Goal: Feedback & Contribution: Leave review/rating

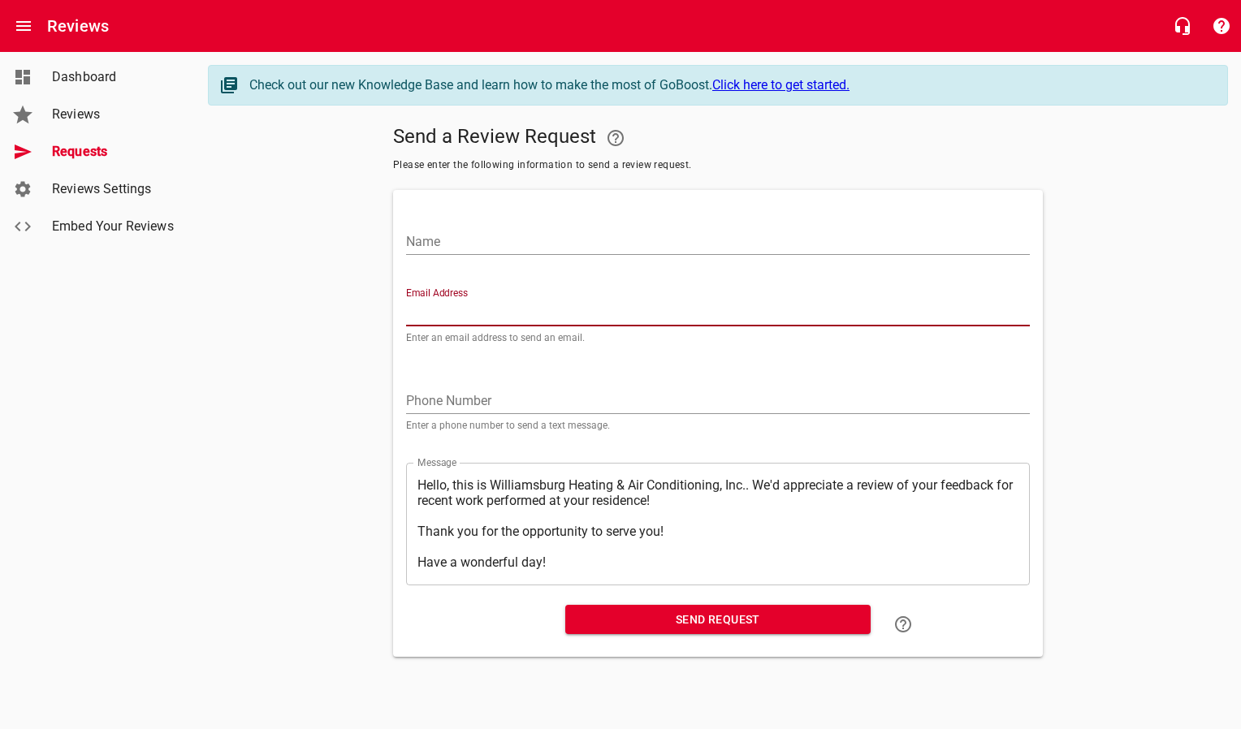
click at [485, 324] on input "Email Address" at bounding box center [718, 313] width 624 height 26
click at [466, 314] on input "Email Address" at bounding box center [718, 313] width 624 height 26
drag, startPoint x: 466, startPoint y: 305, endPoint x: 425, endPoint y: 308, distance: 40.7
click at [425, 308] on input "Email Address" at bounding box center [718, 313] width 624 height 26
type input "b"
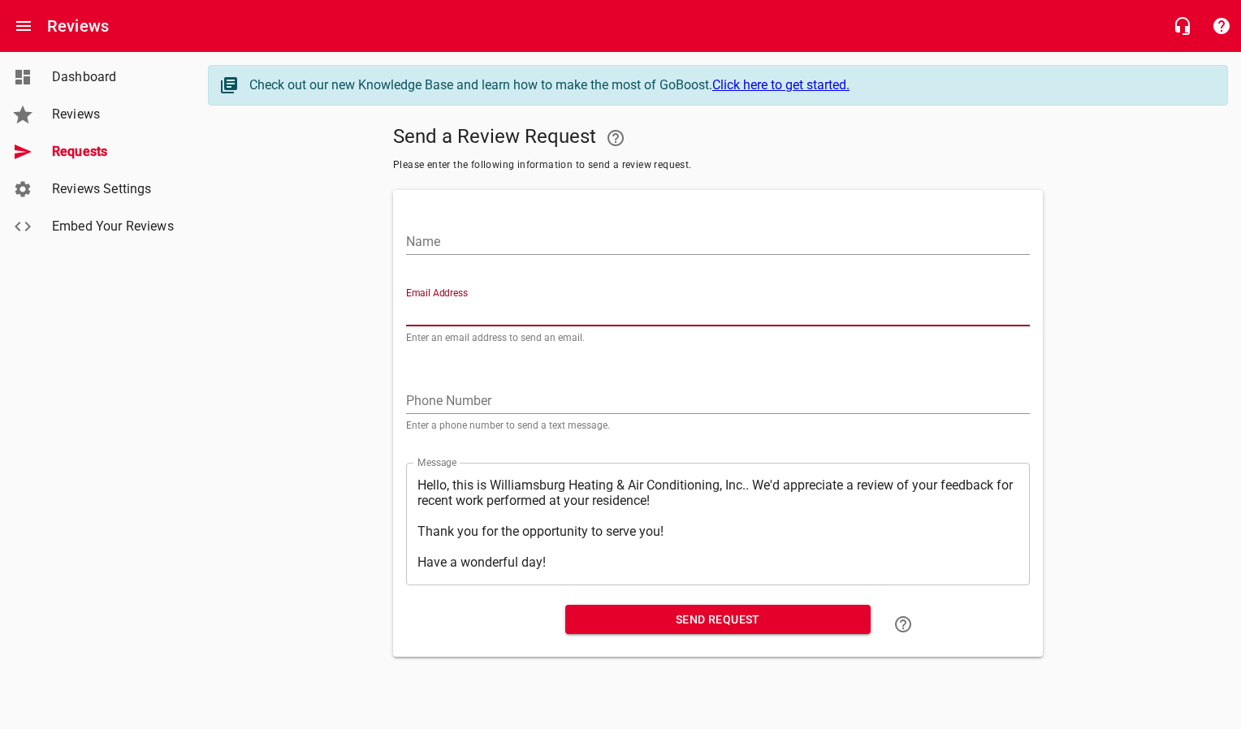
paste input "[EMAIL_ADDRESS][DOMAIN_NAME]"
type input "[EMAIL_ADDRESS][DOMAIN_NAME]"
click at [441, 243] on input "Name" at bounding box center [718, 242] width 624 height 26
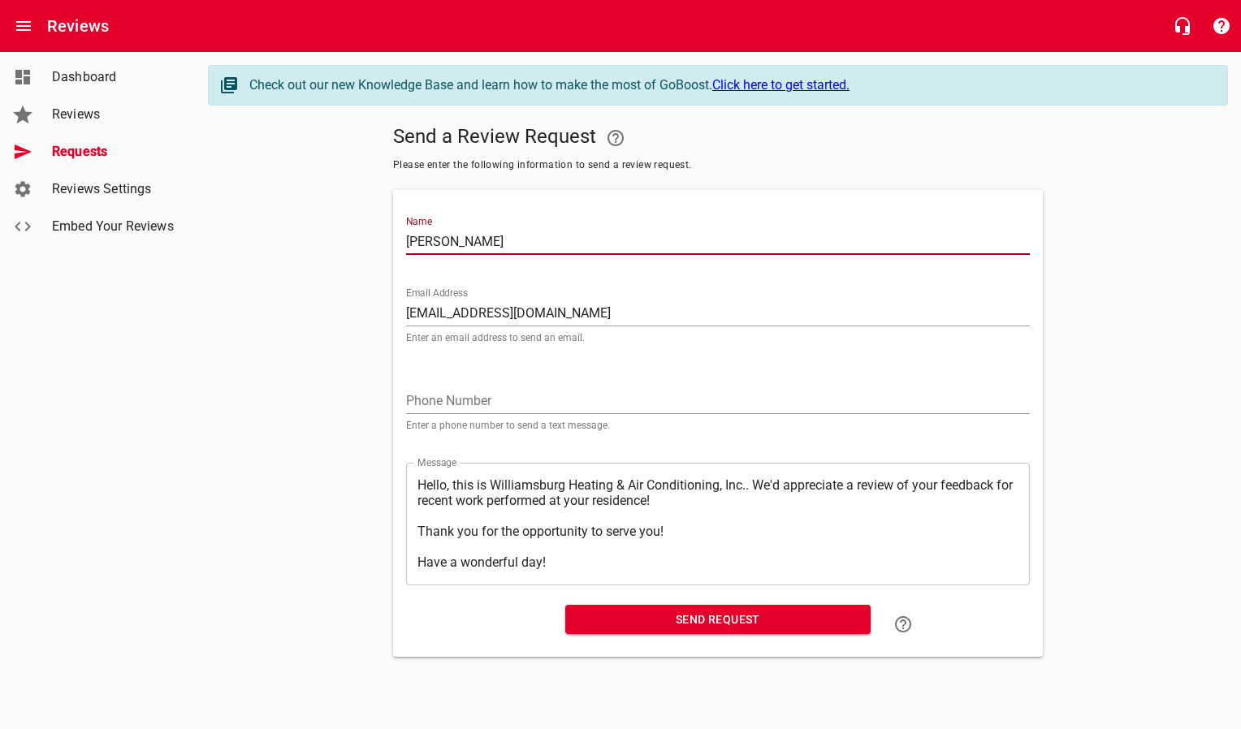
type input "[PERSON_NAME]"
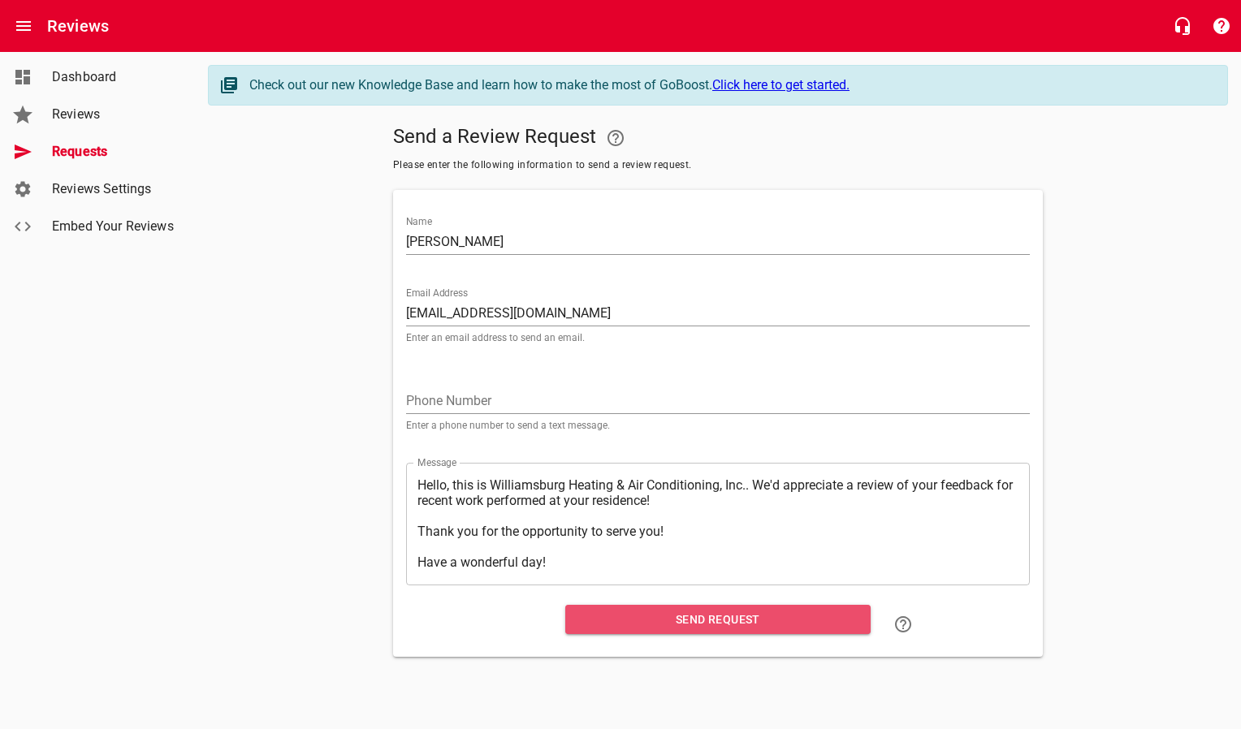
click at [599, 613] on span "Send Request" at bounding box center [717, 620] width 279 height 20
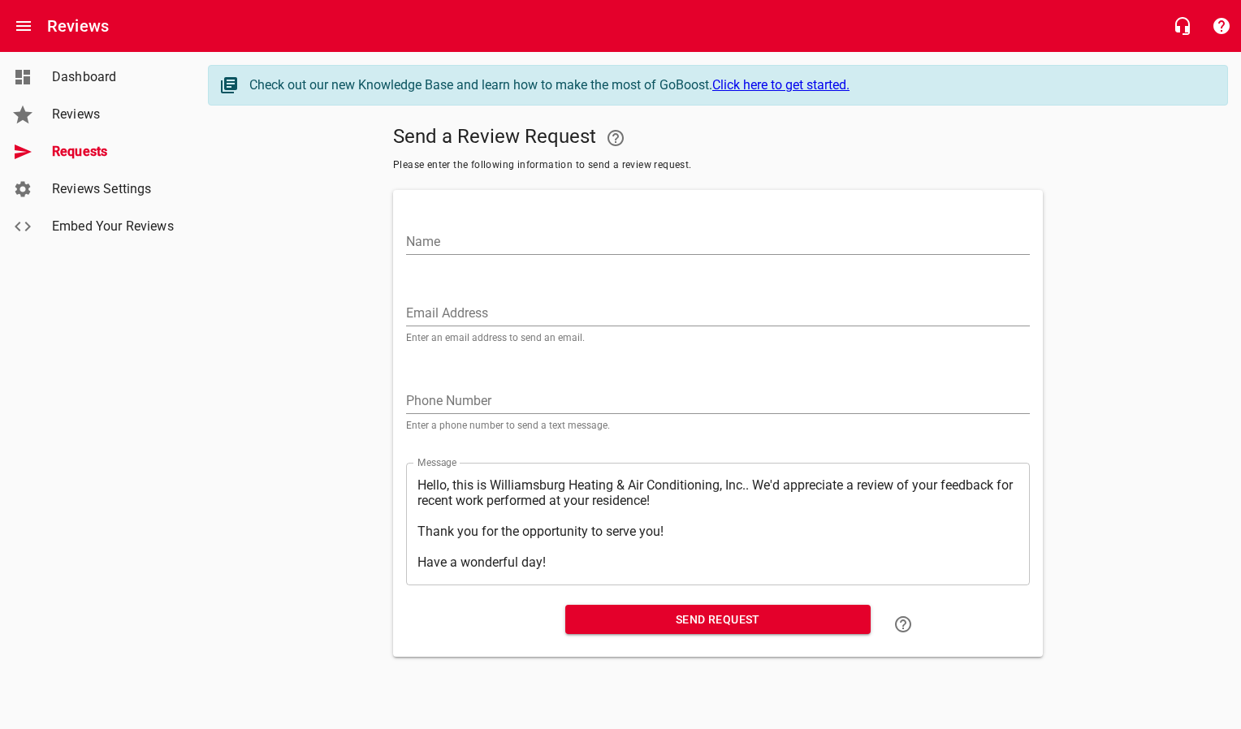
click at [460, 313] on input "Email Address" at bounding box center [718, 313] width 624 height 26
paste input "[PERSON_NAME][EMAIL_ADDRESS][PERSON_NAME][PERSON_NAME][DOMAIN_NAME]"
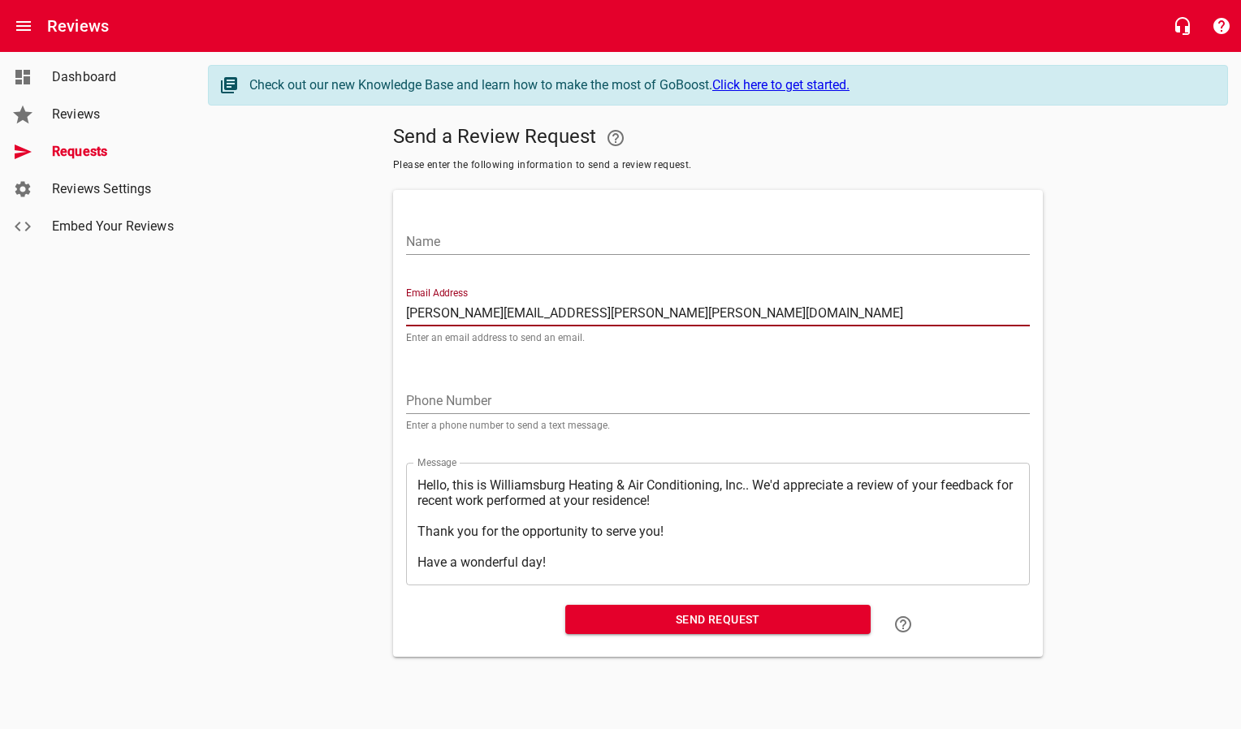
type input "[PERSON_NAME][EMAIL_ADDRESS][PERSON_NAME][PERSON_NAME][DOMAIN_NAME]"
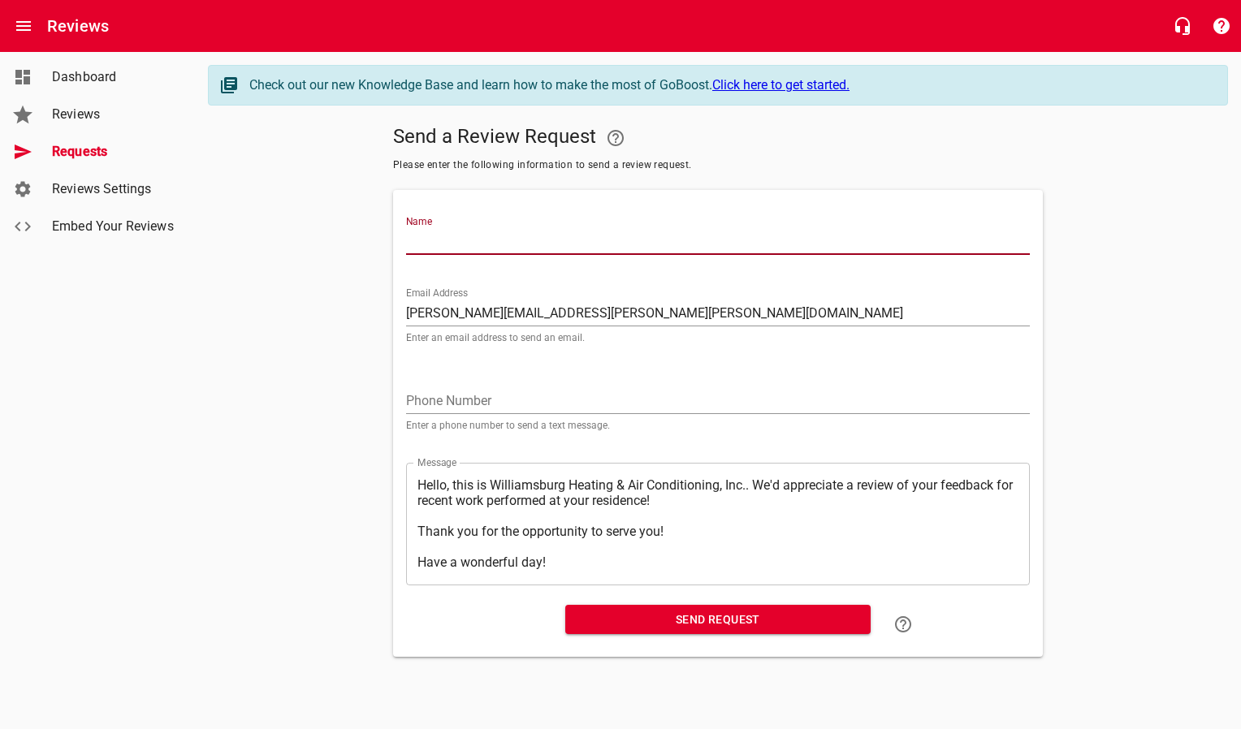
click at [487, 243] on input "Name" at bounding box center [718, 242] width 624 height 26
type input "[PERSON_NAME] & [PERSON_NAME]"
click at [587, 617] on span "Send Request" at bounding box center [717, 620] width 279 height 20
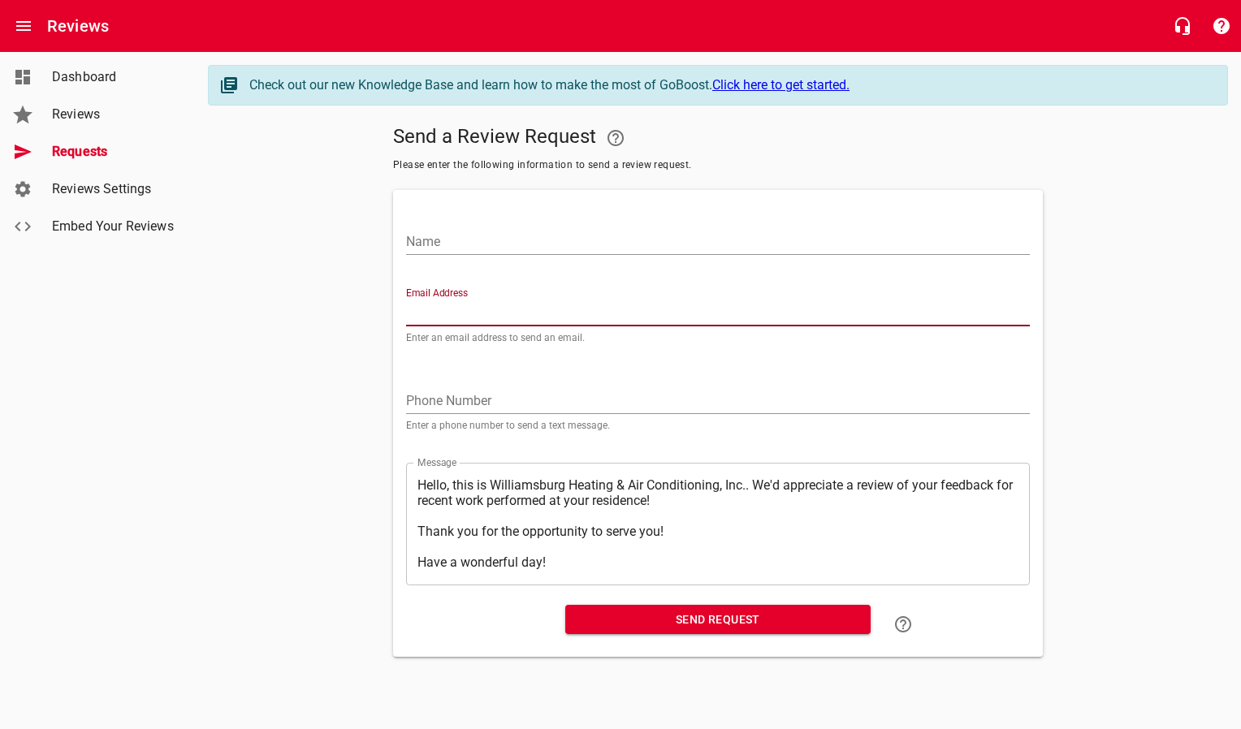
click at [590, 307] on input "Email Address" at bounding box center [718, 313] width 624 height 26
paste input "[PERSON_NAME][EMAIL_ADDRESS][PERSON_NAME][DOMAIN_NAME]"
type input "[PERSON_NAME][EMAIL_ADDRESS][PERSON_NAME][DOMAIN_NAME]"
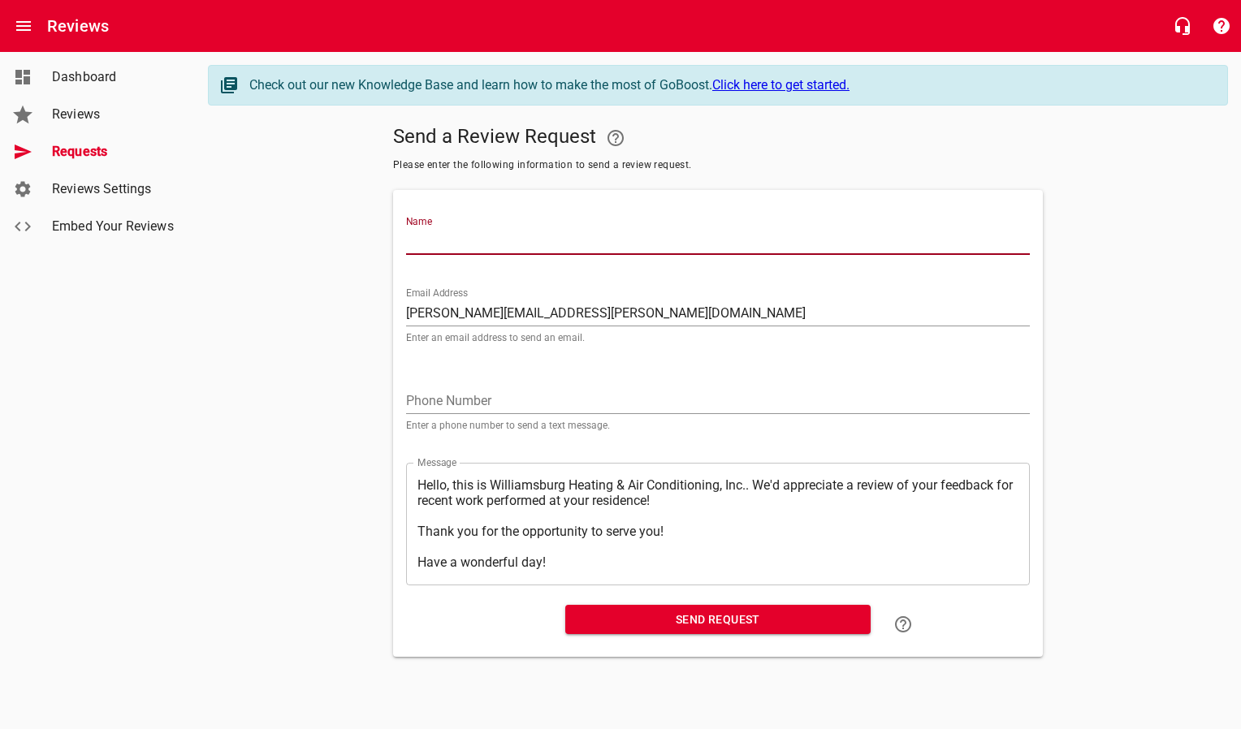
click at [449, 234] on input "Name" at bounding box center [718, 242] width 624 height 26
type input "[PERSON_NAME]"
click at [724, 616] on span "Send Request" at bounding box center [717, 620] width 279 height 20
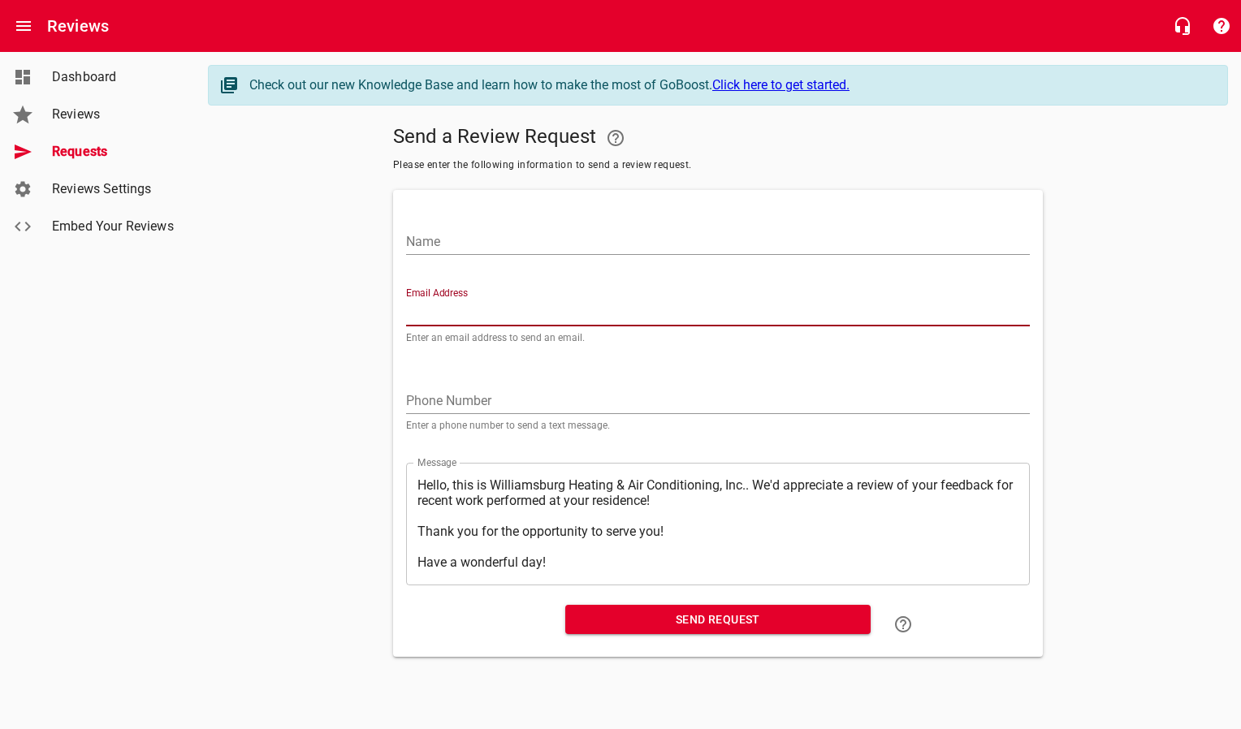
click at [545, 309] on input "Email Address" at bounding box center [718, 313] width 624 height 26
paste input "[EMAIL_ADDRESS][DOMAIN_NAME]"
type input "[EMAIL_ADDRESS][DOMAIN_NAME]"
click at [555, 248] on input "Name" at bounding box center [718, 242] width 624 height 26
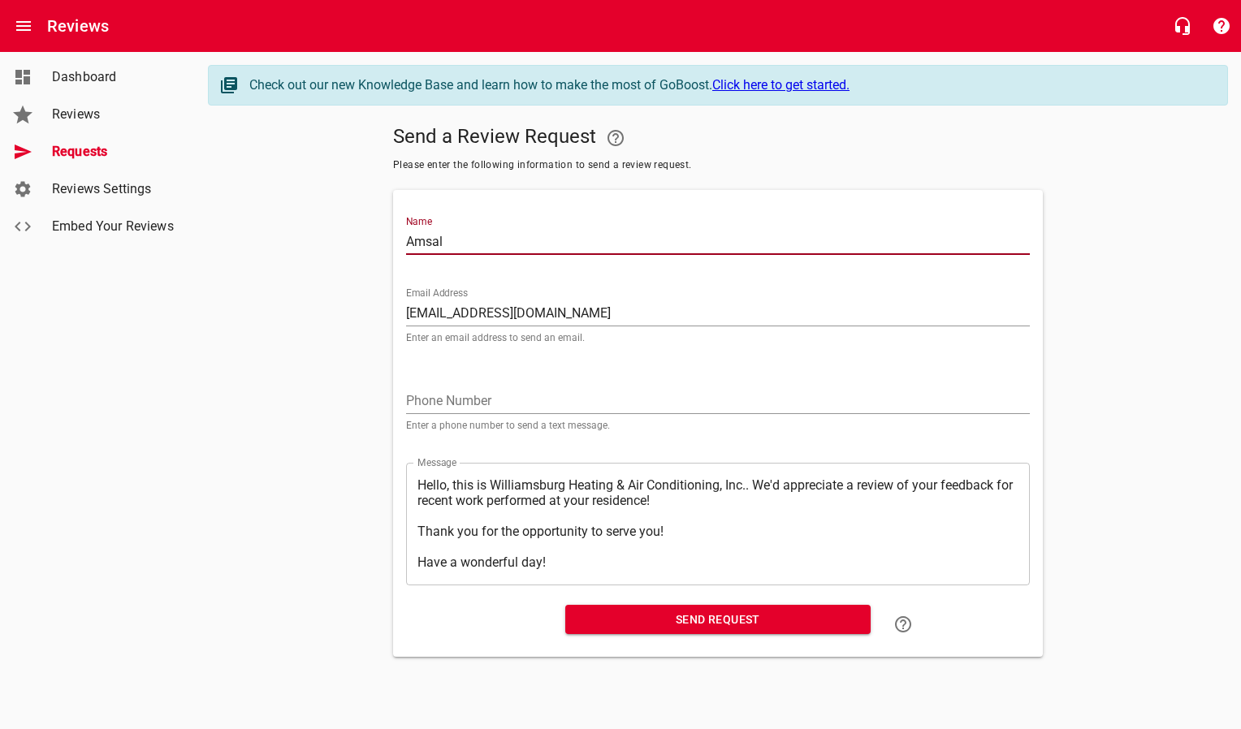
type input "[PERSON_NAME]"
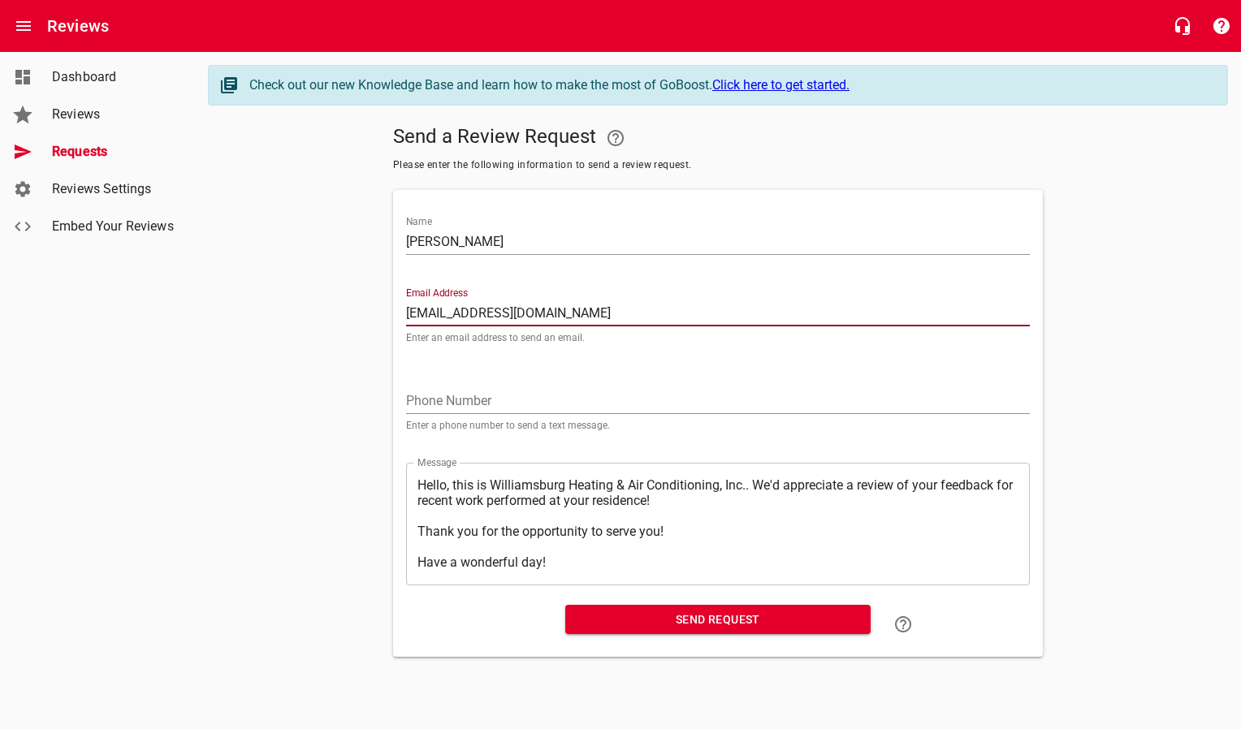
click at [686, 622] on span "Send Request" at bounding box center [717, 620] width 279 height 20
click at [459, 312] on input "Email Address" at bounding box center [718, 313] width 624 height 26
paste input "[PERSON_NAME][EMAIL_ADDRESS][DOMAIN_NAME]"
type input "[PERSON_NAME][EMAIL_ADDRESS][DOMAIN_NAME]"
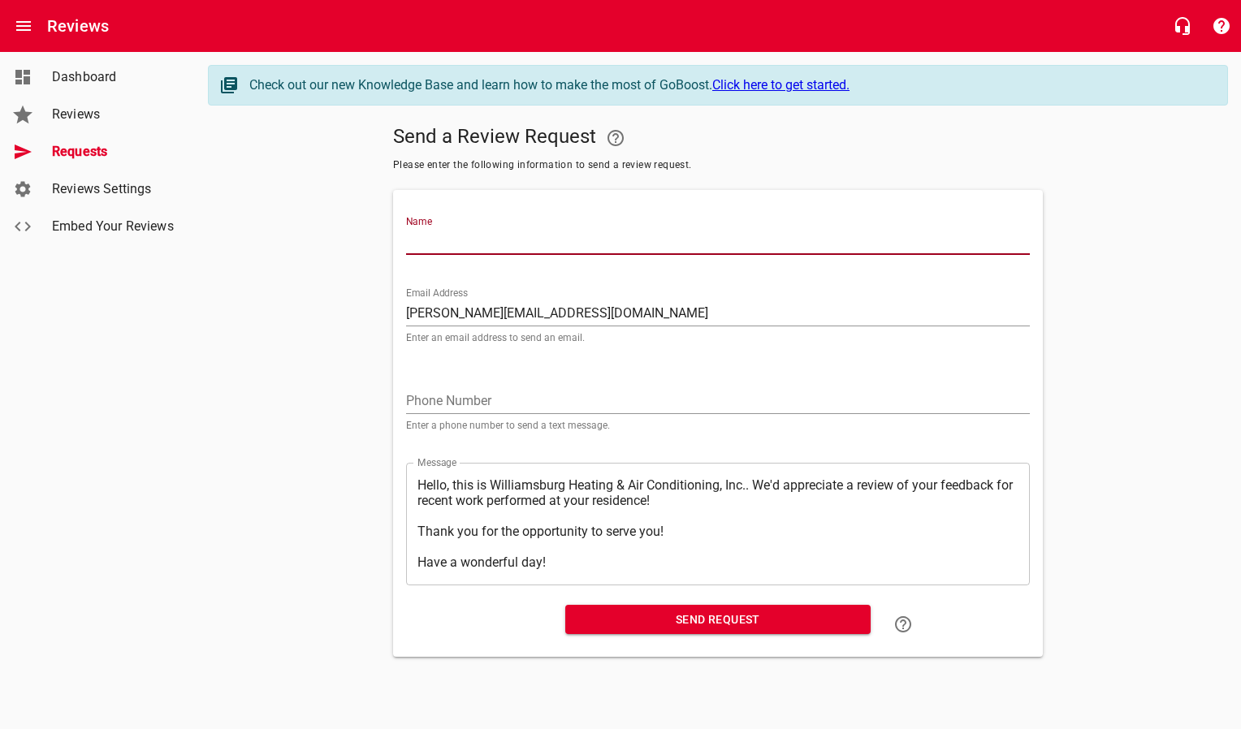
click at [493, 247] on input "Name" at bounding box center [718, 242] width 624 height 26
type input "[PERSON_NAME]"
click at [641, 624] on span "Send Request" at bounding box center [717, 620] width 279 height 20
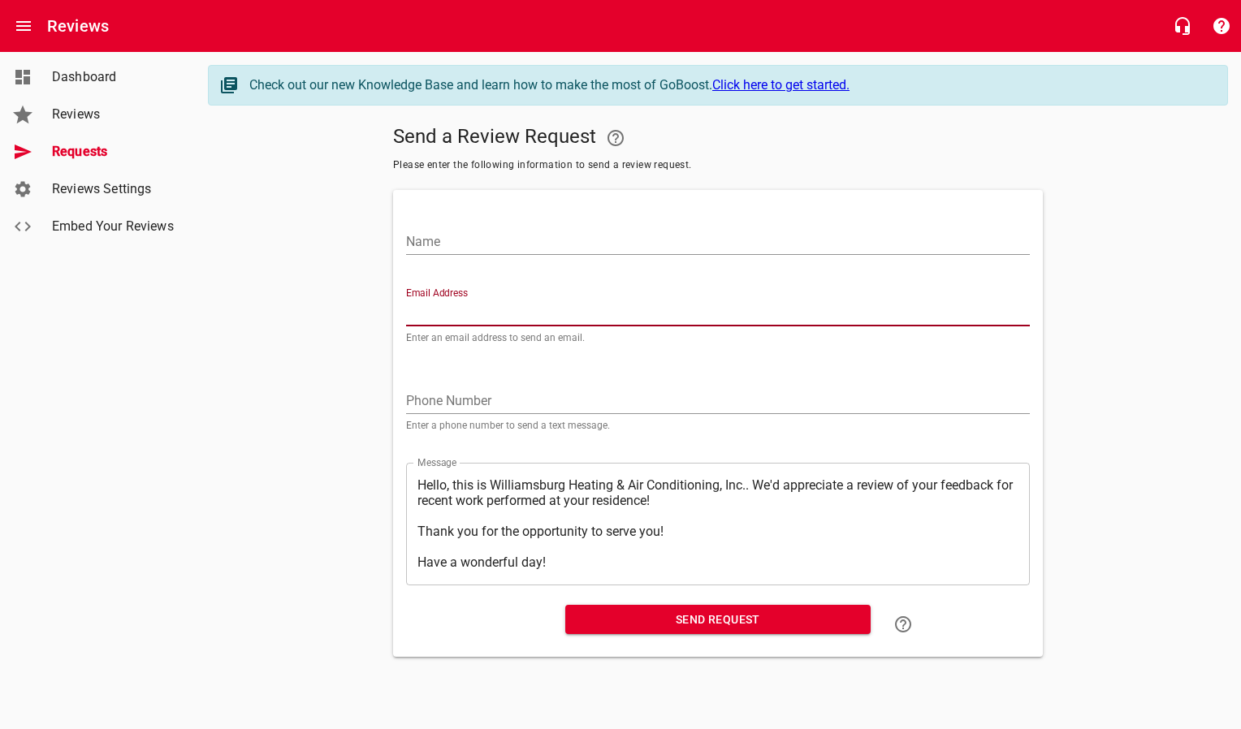
click at [507, 309] on input "Email Address" at bounding box center [718, 313] width 624 height 26
paste input "[EMAIL_ADDRESS][DOMAIN_NAME]"
type input "[EMAIL_ADDRESS][DOMAIN_NAME]"
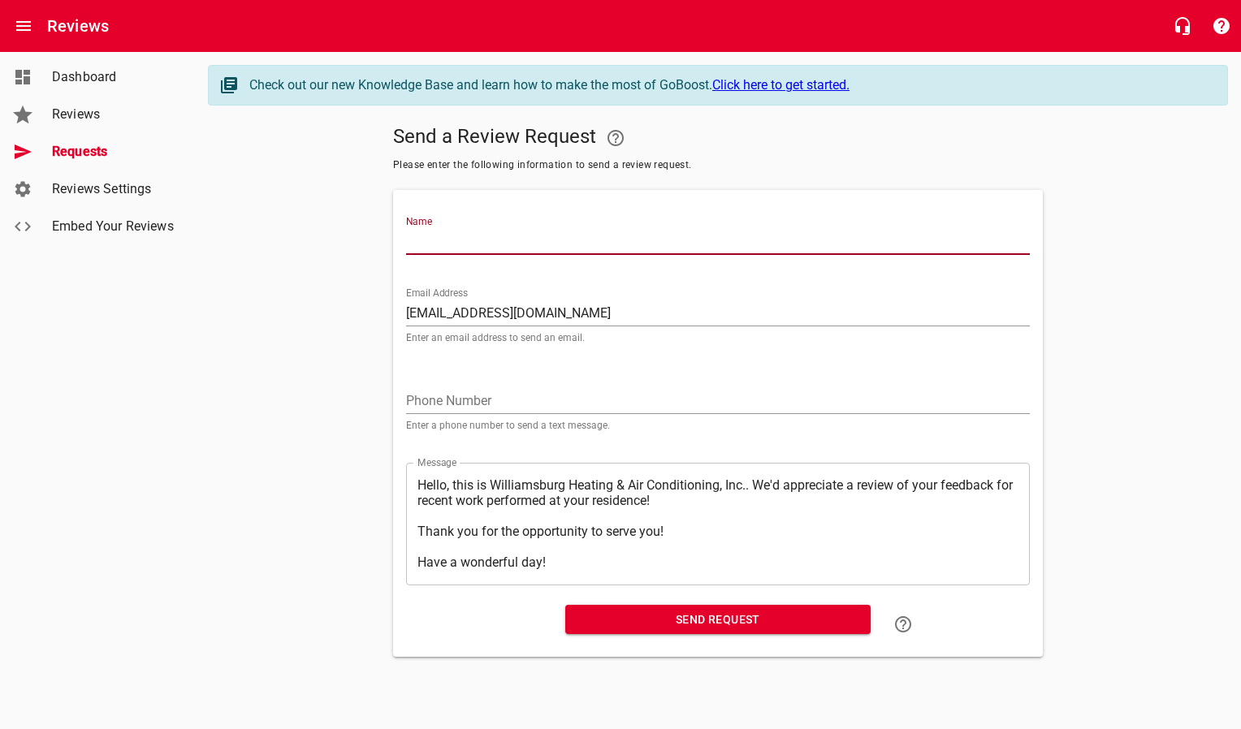
click at [512, 240] on input "Name" at bounding box center [718, 242] width 624 height 26
type input "[PERSON_NAME] & [PERSON_NAME]"
click at [671, 619] on span "Send Request" at bounding box center [717, 620] width 279 height 20
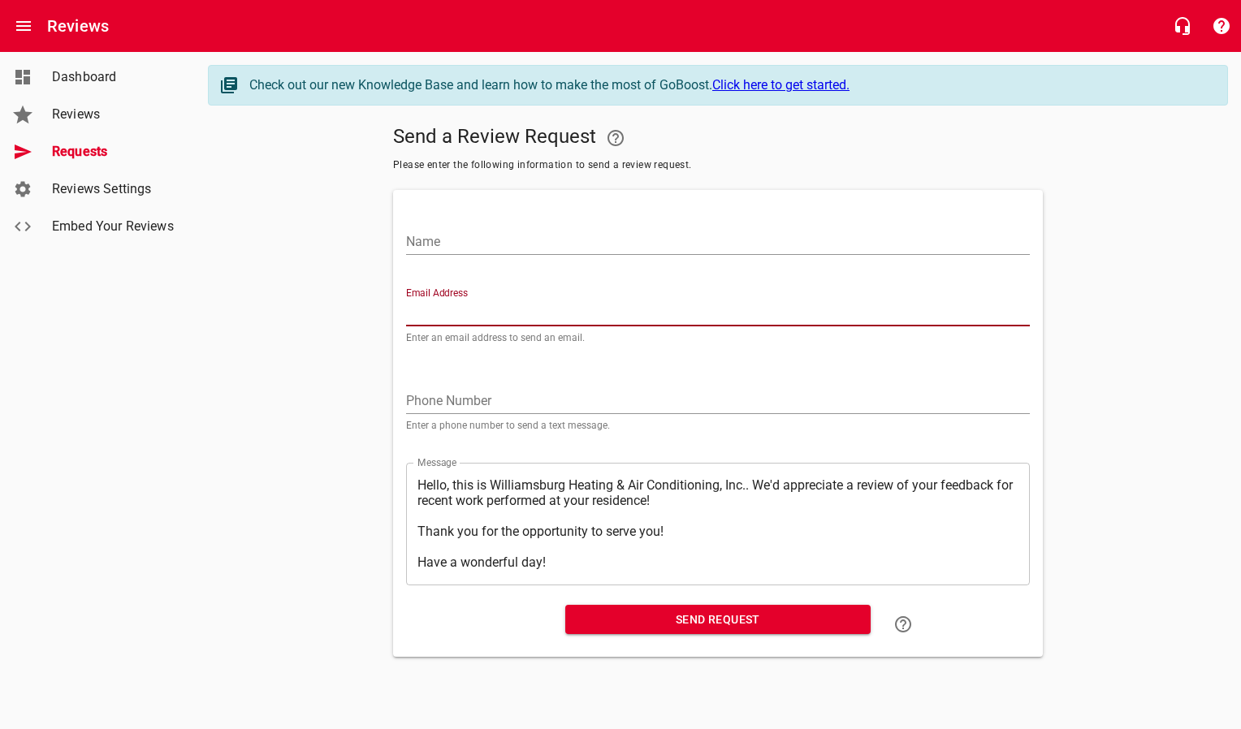
click at [592, 316] on input "Email Address" at bounding box center [718, 313] width 624 height 26
paste input "[EMAIL_ADDRESS][DOMAIN_NAME]"
type input "[EMAIL_ADDRESS][DOMAIN_NAME]"
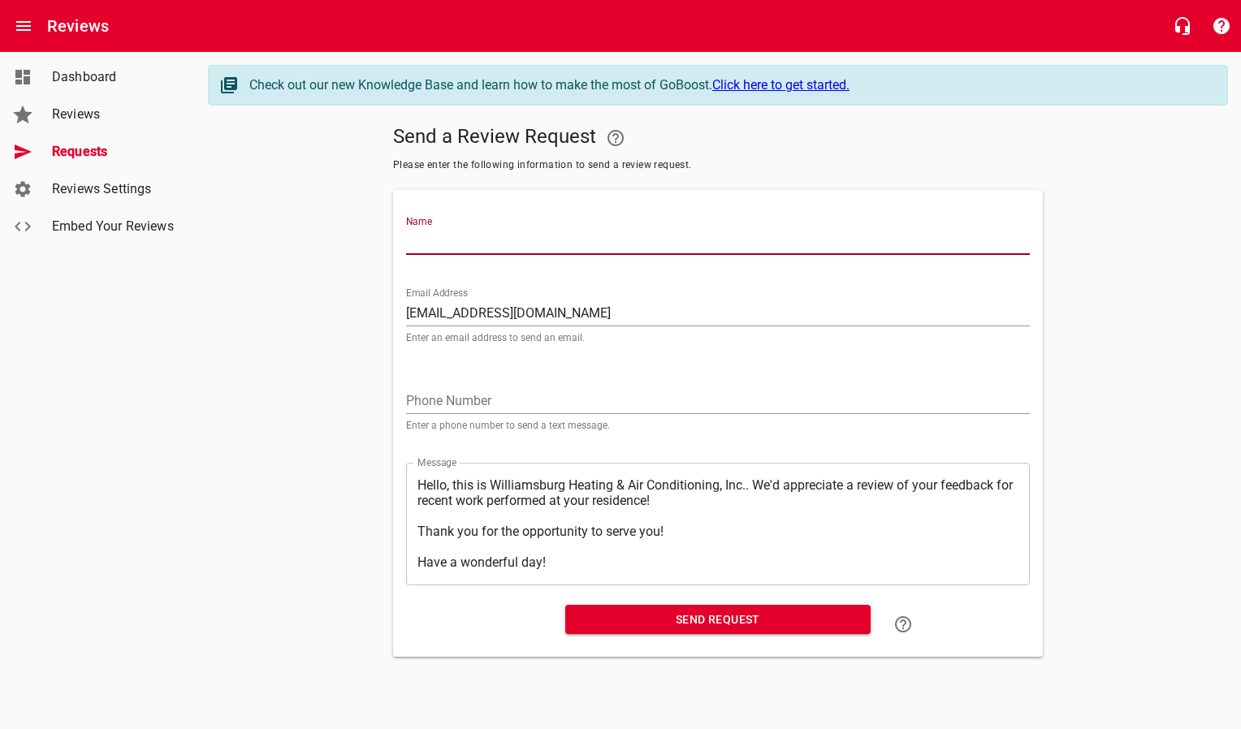
click at [585, 248] on input "Name" at bounding box center [718, 242] width 624 height 26
type input "[PERSON_NAME]"
click at [667, 620] on span "Send Request" at bounding box center [717, 620] width 279 height 20
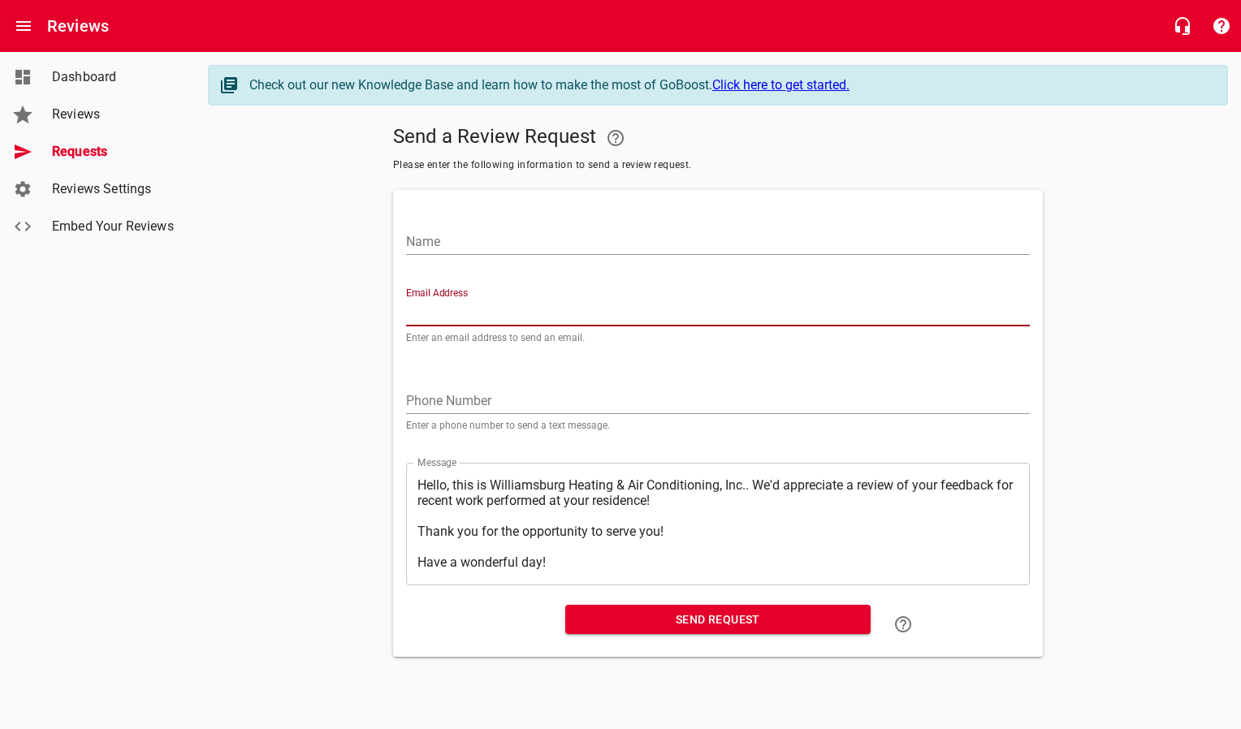
click at [446, 310] on input "Email Address" at bounding box center [718, 313] width 624 height 26
paste input "[EMAIL_ADDRESS][DOMAIN_NAME]"
type input "[EMAIL_ADDRESS][DOMAIN_NAME]"
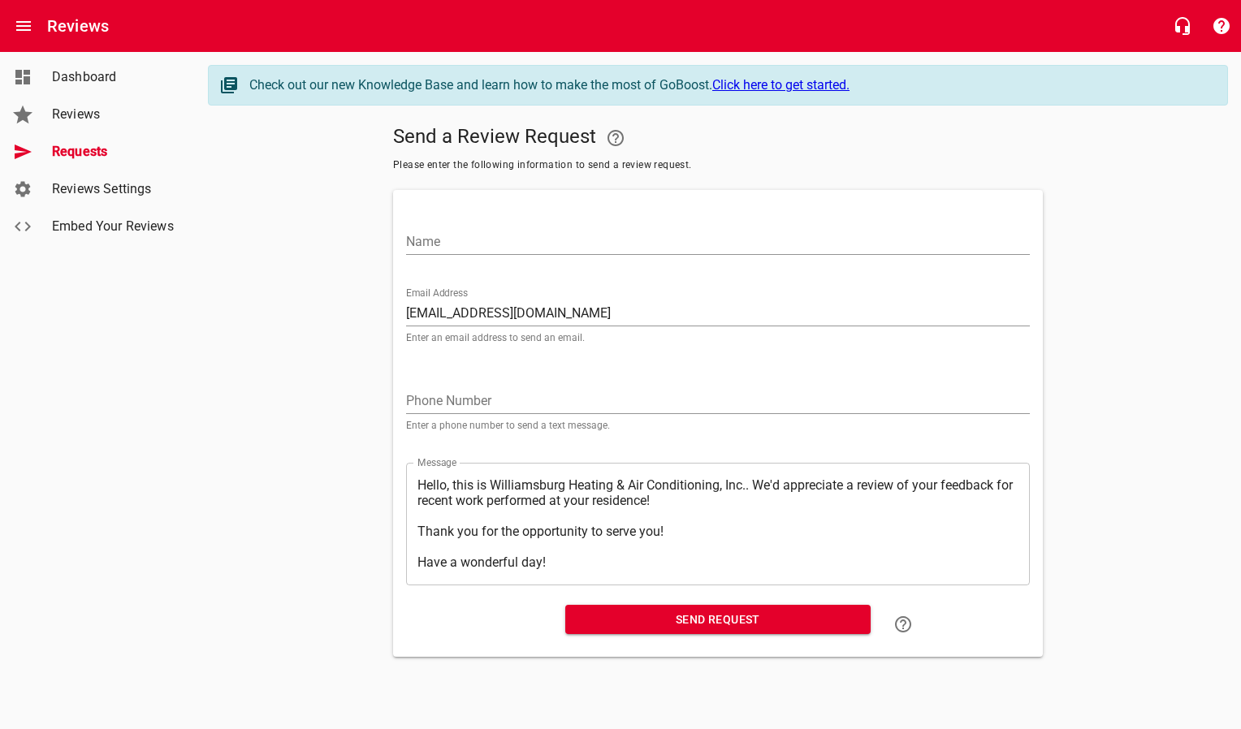
click at [473, 224] on div "Name" at bounding box center [718, 235] width 624 height 39
click at [470, 244] on input "Name" at bounding box center [718, 242] width 624 height 26
type input "[PERSON_NAME] & [PERSON_NAME]"
click at [610, 617] on span "Send Request" at bounding box center [717, 620] width 279 height 20
click at [490, 310] on input "Email Address" at bounding box center [718, 313] width 624 height 26
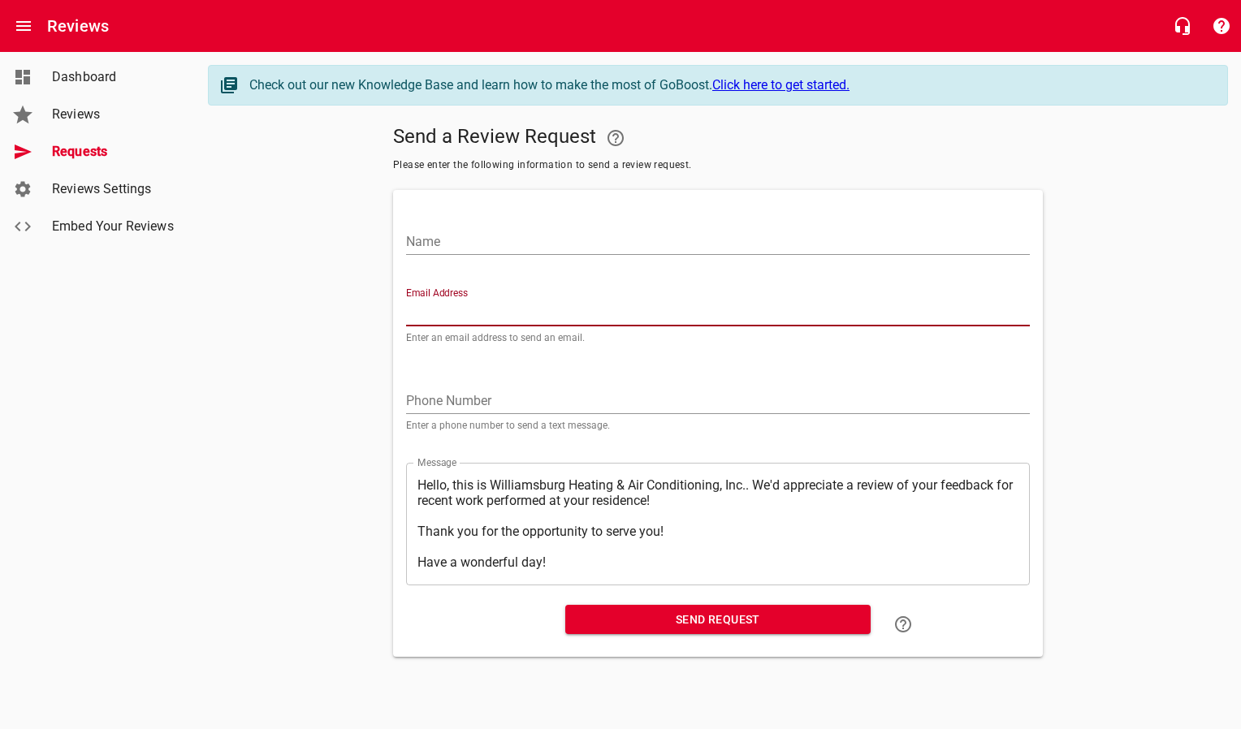
paste input "[EMAIL_ADDRESS][DOMAIN_NAME]"
type input "[EMAIL_ADDRESS][DOMAIN_NAME]"
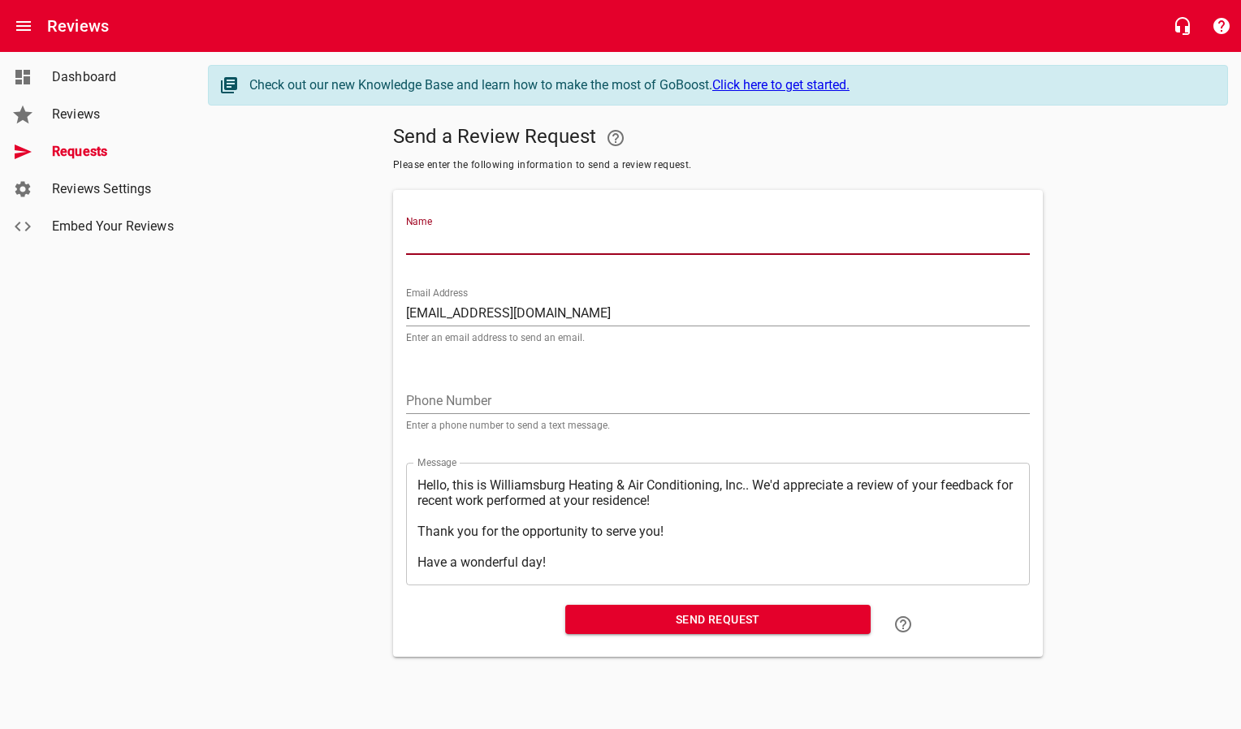
click at [506, 248] on input "Name" at bounding box center [718, 242] width 624 height 26
type input "[PERSON_NAME]"
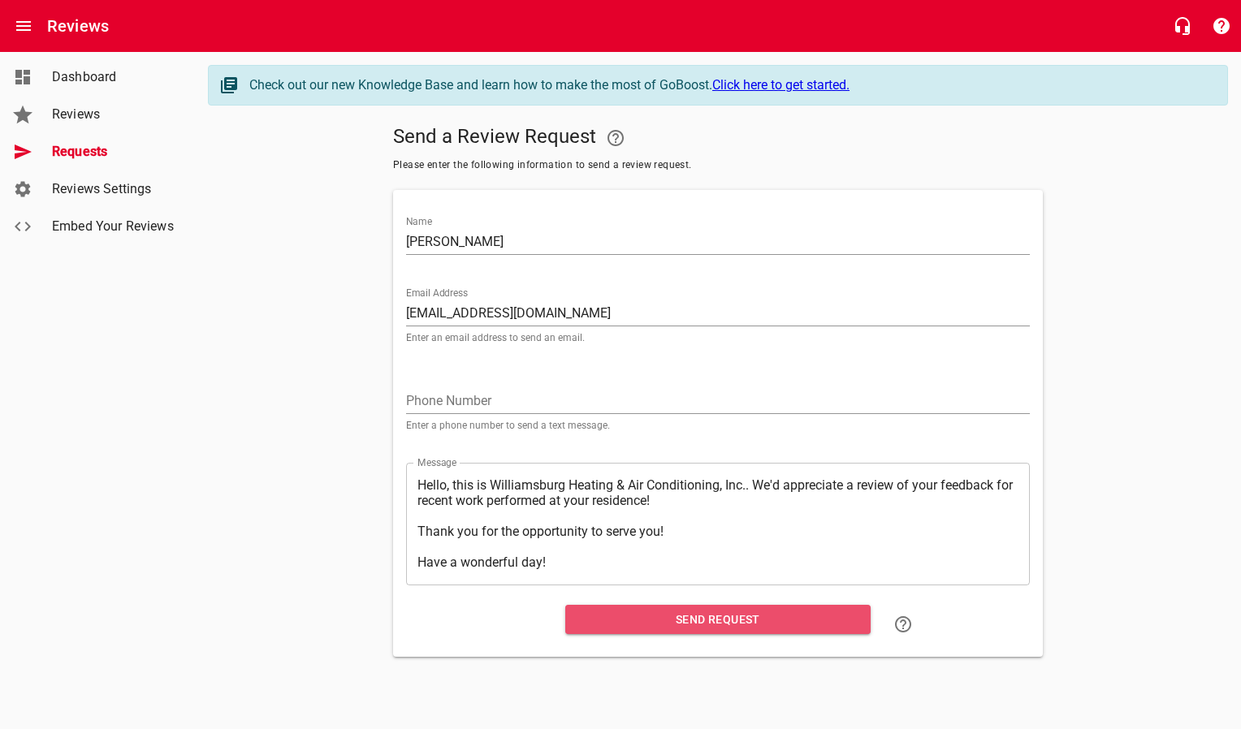
click at [677, 622] on span "Send Request" at bounding box center [717, 620] width 279 height 20
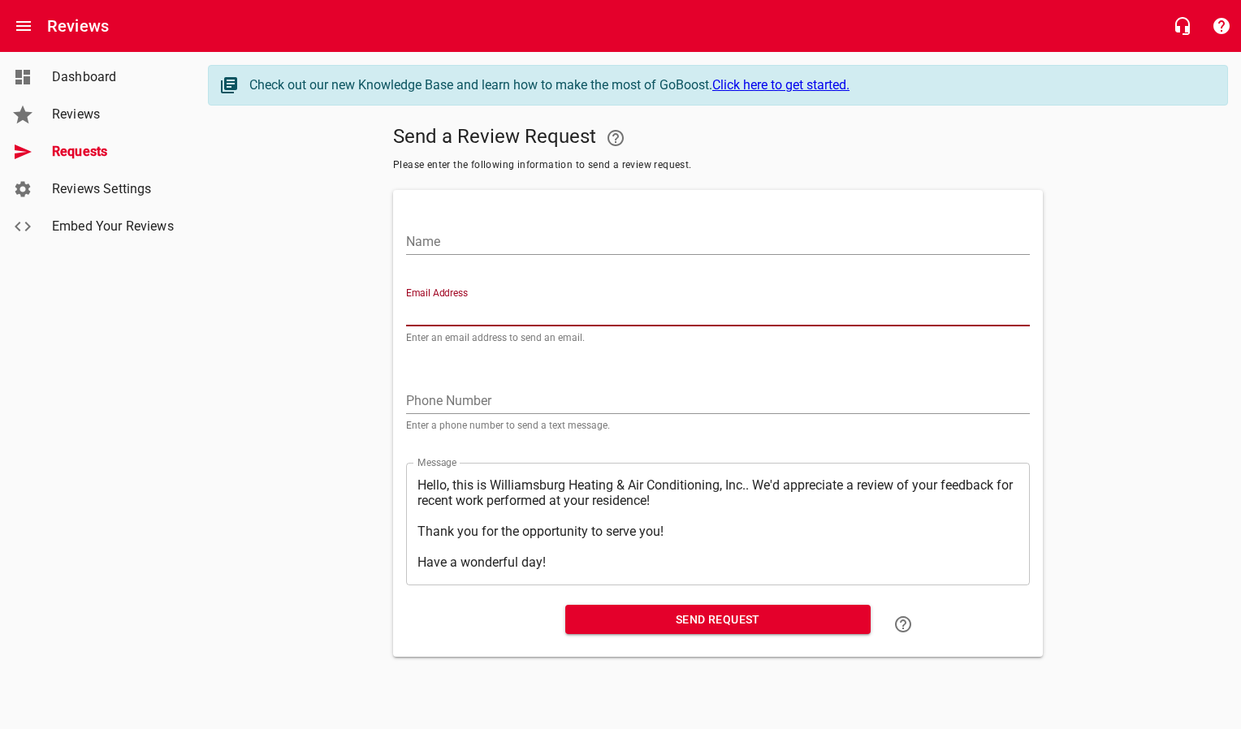
click at [455, 309] on input "Email Address" at bounding box center [718, 313] width 624 height 26
paste input "[EMAIL_ADDRESS][DOMAIN_NAME]"
type input "[EMAIL_ADDRESS][DOMAIN_NAME]"
click at [467, 231] on input "Name" at bounding box center [718, 242] width 624 height 26
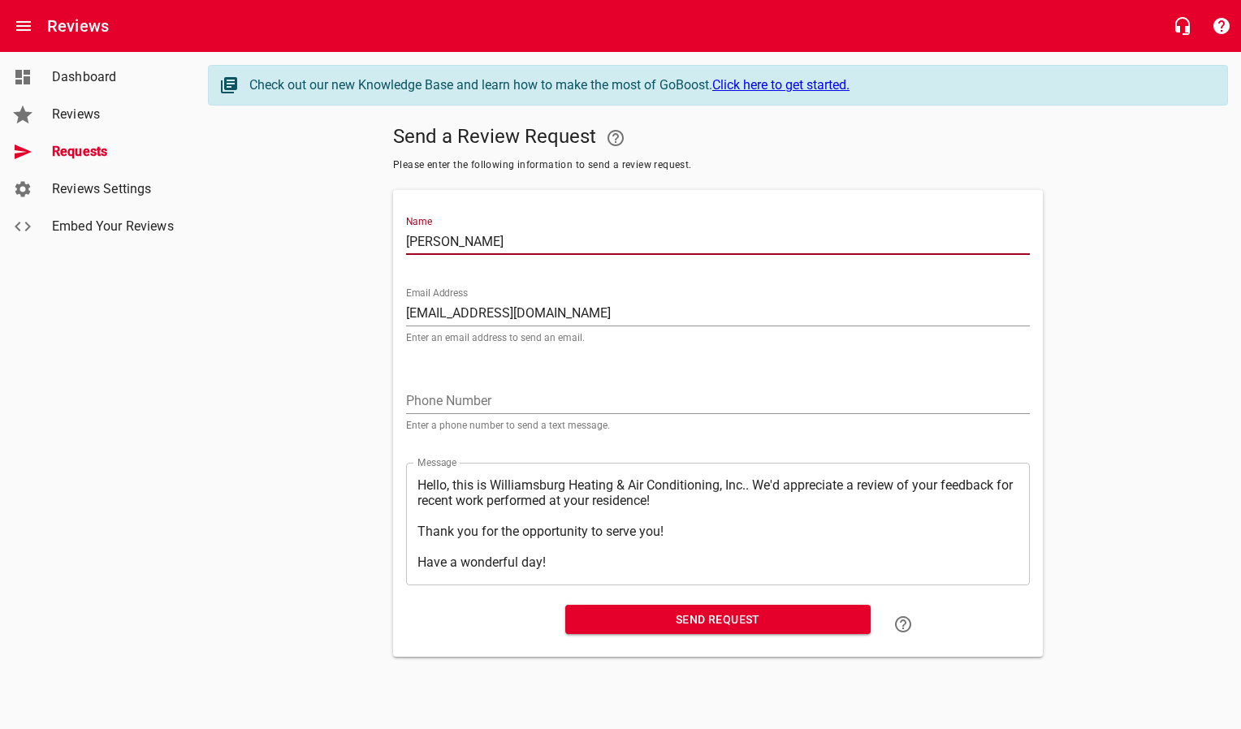
type input "[PERSON_NAME]"
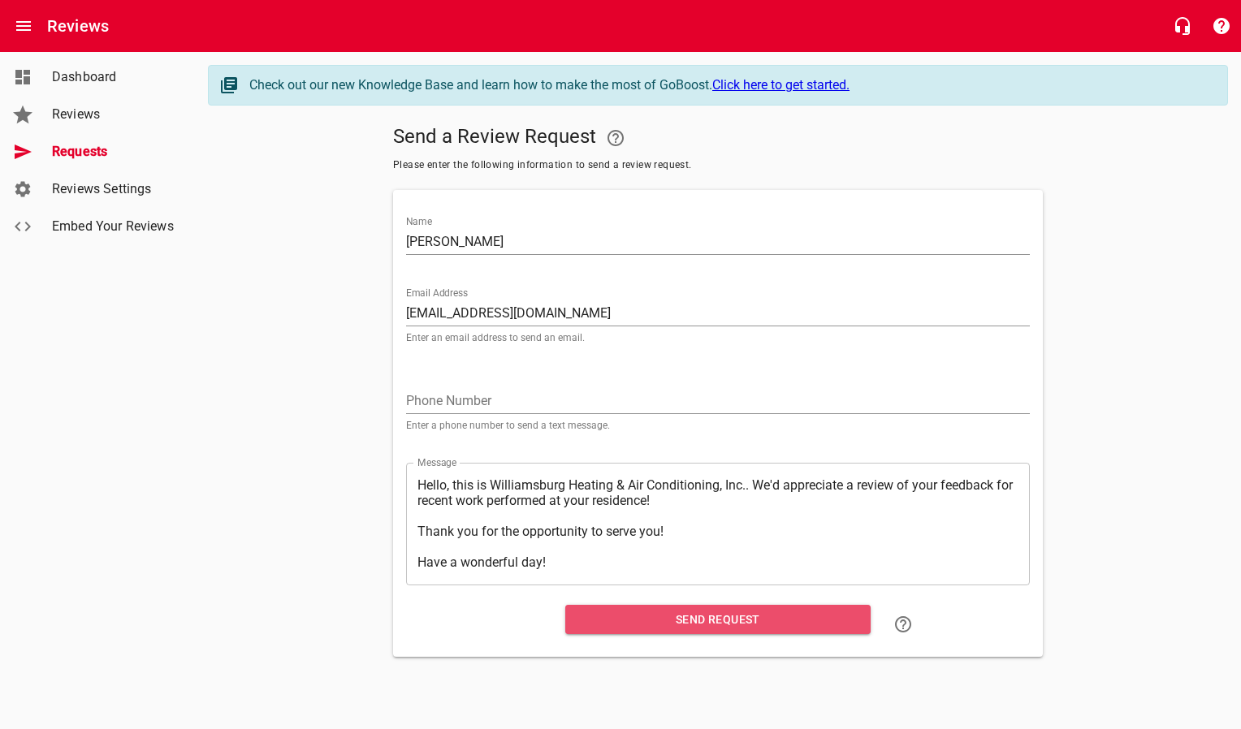
click at [615, 624] on span "Send Request" at bounding box center [717, 620] width 279 height 20
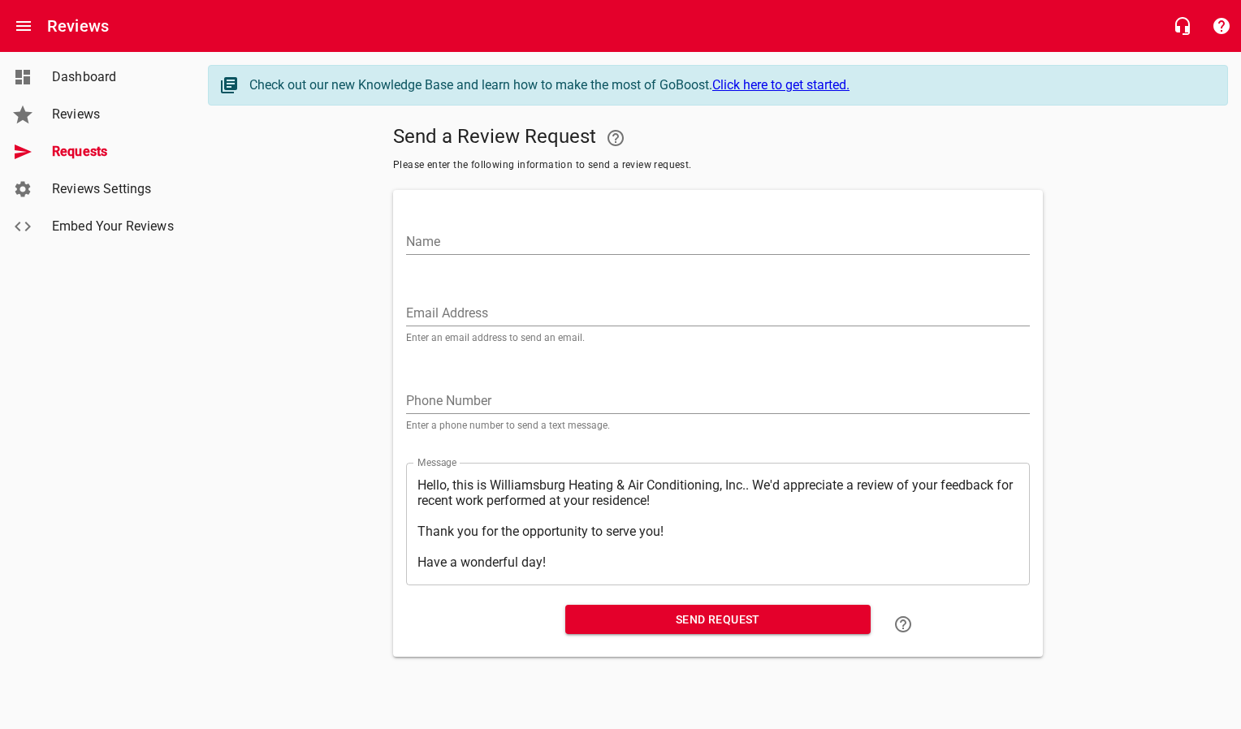
click at [598, 305] on input "Email Address" at bounding box center [718, 313] width 624 height 26
paste input "[EMAIL_ADDRESS][DOMAIN_NAME]"
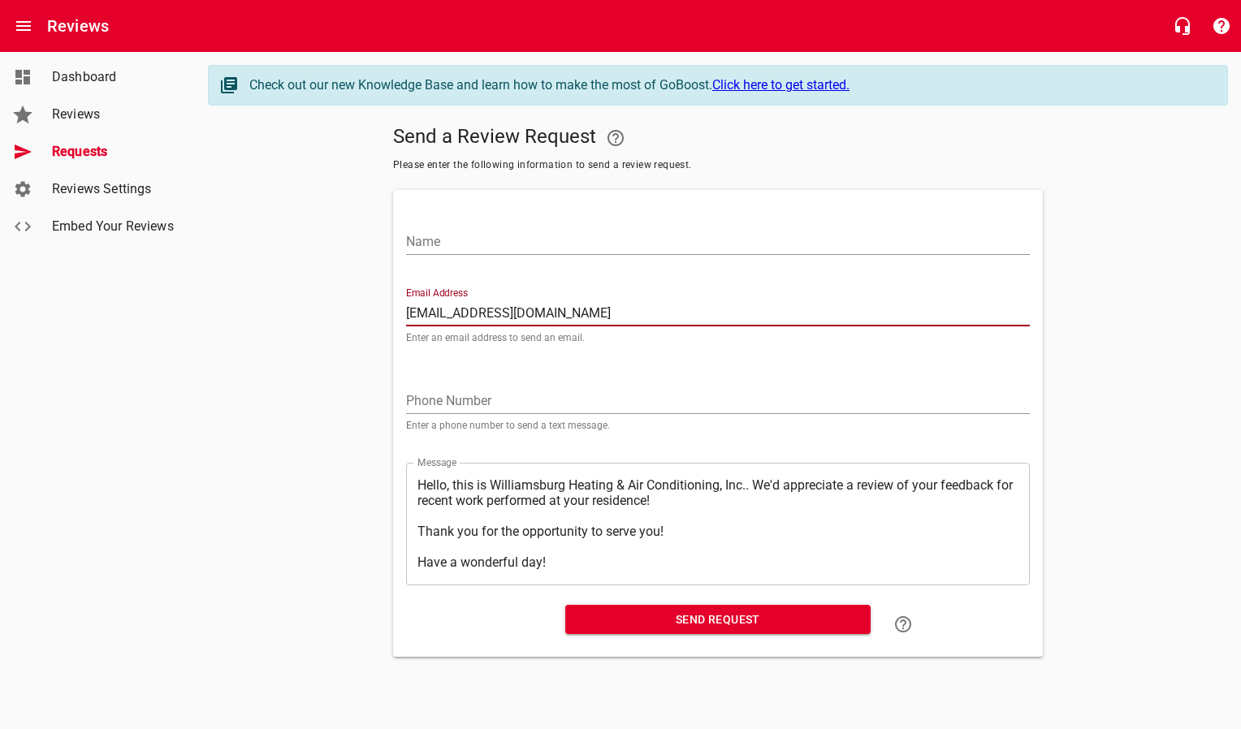
type input "[EMAIL_ADDRESS][DOMAIN_NAME]"
click at [598, 240] on input "Name" at bounding box center [718, 242] width 624 height 26
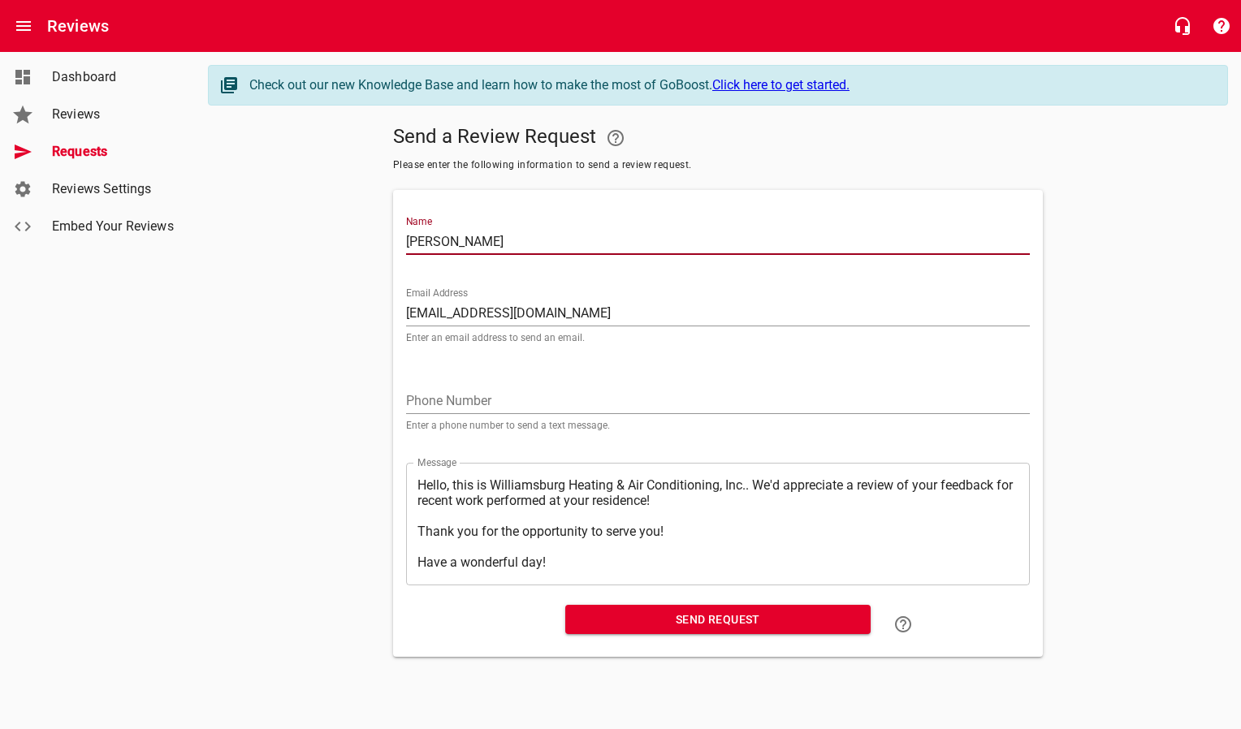
type input "[PERSON_NAME]"
click at [821, 628] on span "Send Request" at bounding box center [717, 620] width 279 height 20
